Goal: Find contact information: Find contact information

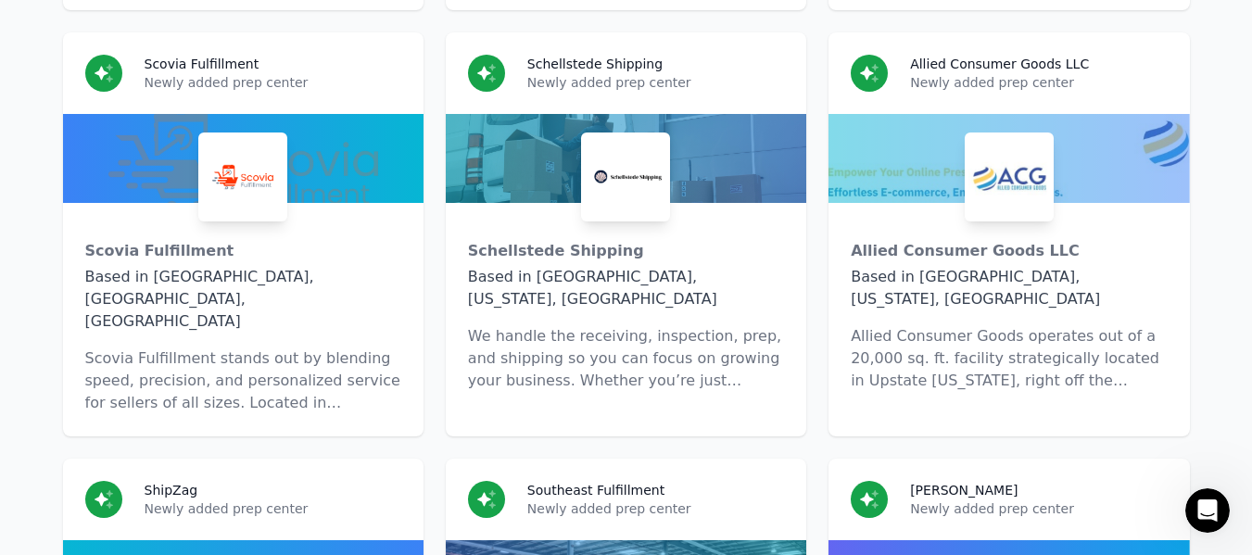
scroll to position [10419, 0]
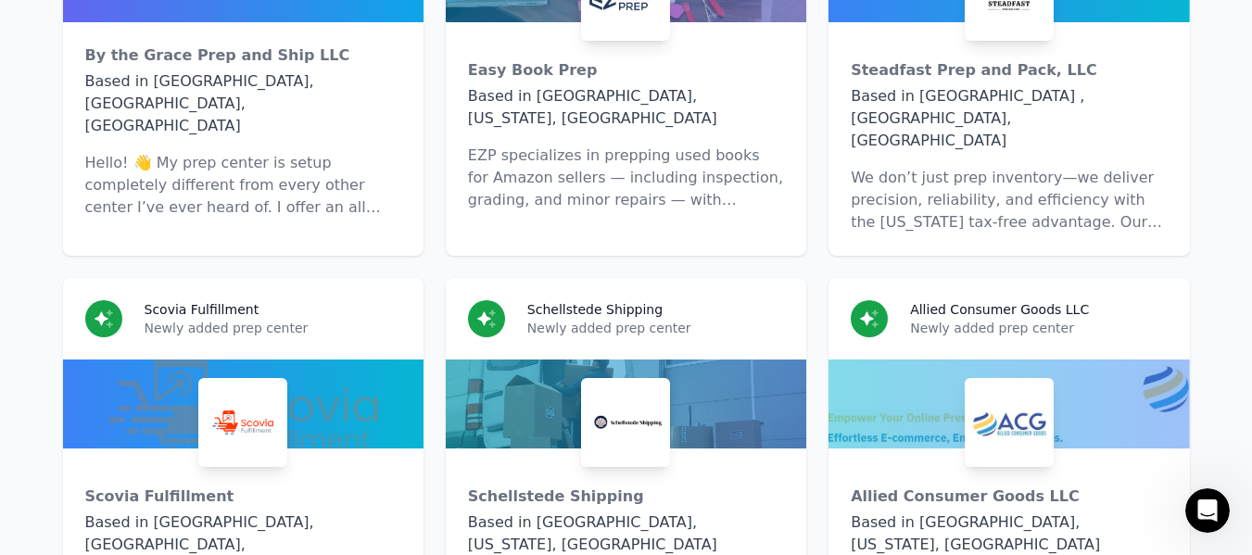
scroll to position [10048, 0]
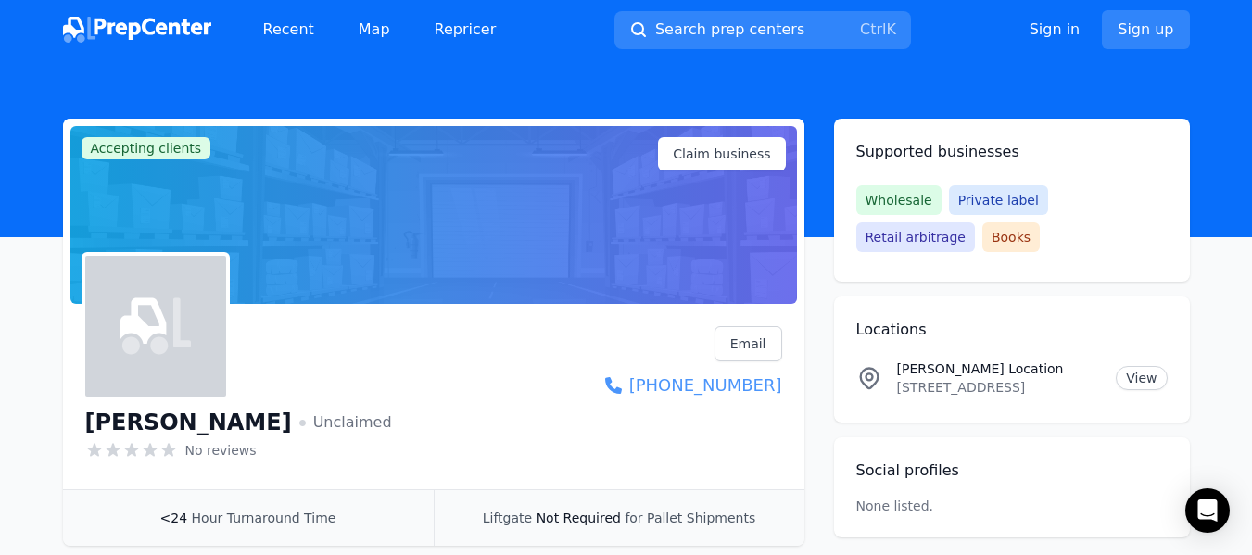
drag, startPoint x: 793, startPoint y: 388, endPoint x: 780, endPoint y: 389, distance: 13.0
click at [780, 389] on div "DIFEI LI Unclaimed No reviews Email Visit website +1 (678) 968-6767" at bounding box center [433, 400] width 741 height 178
copy link "+1 (678) 968-6767"
